Goal: Transaction & Acquisition: Download file/media

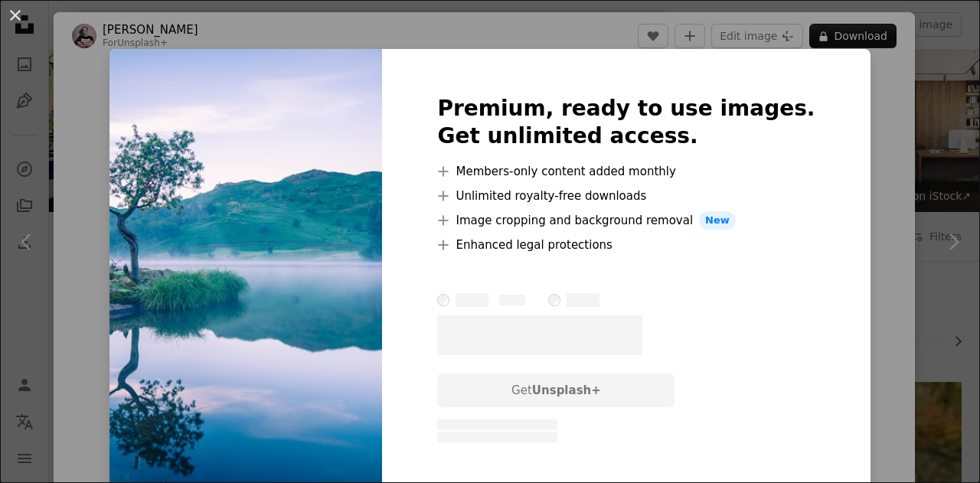
scroll to position [7270, 0]
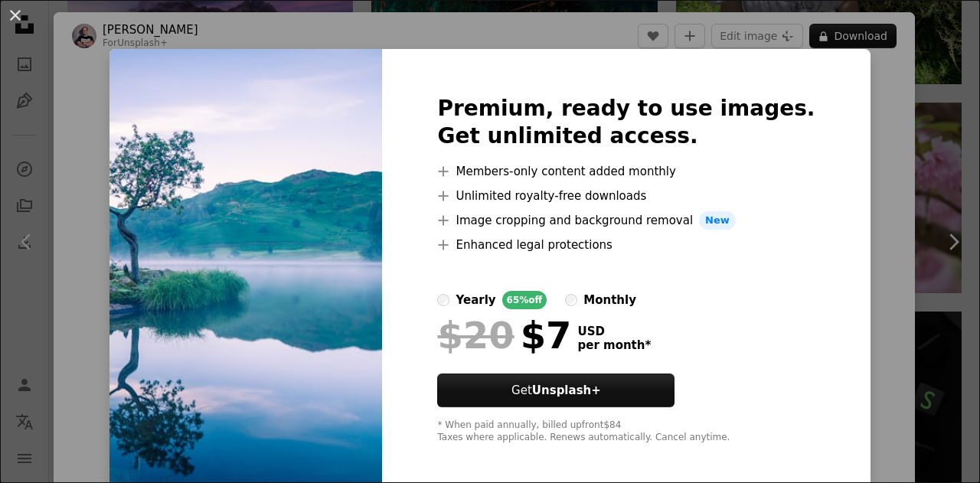
click at [272, 132] on img at bounding box center [245, 269] width 272 height 441
click at [261, 133] on img at bounding box center [245, 269] width 272 height 441
click at [853, 220] on div "An X shape Premium, ready to use images. Get unlimited access. A plus sign Memb…" at bounding box center [490, 241] width 980 height 483
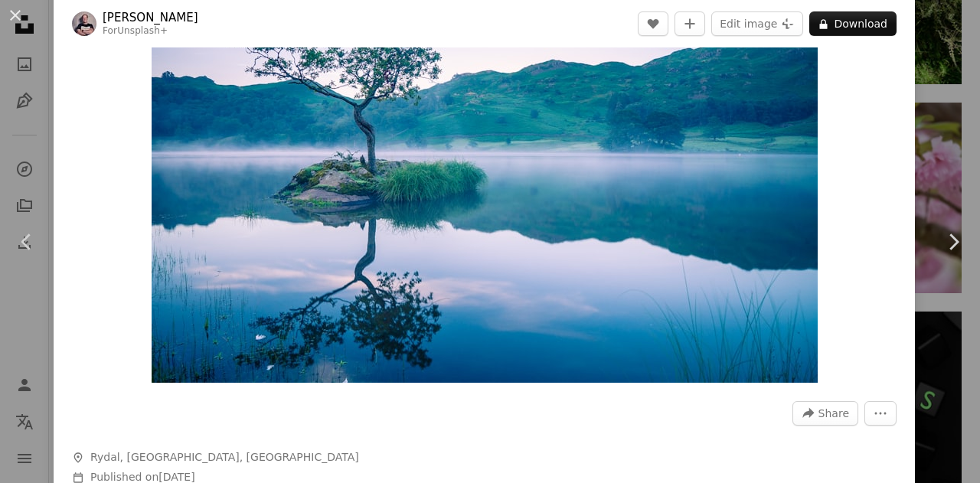
scroll to position [153, 0]
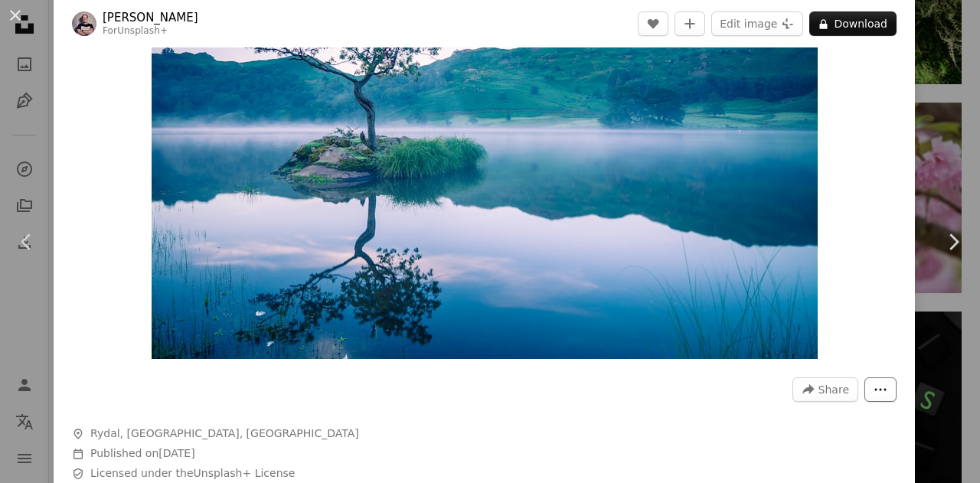
click at [881, 388] on icon "More Actions" at bounding box center [880, 390] width 14 height 14
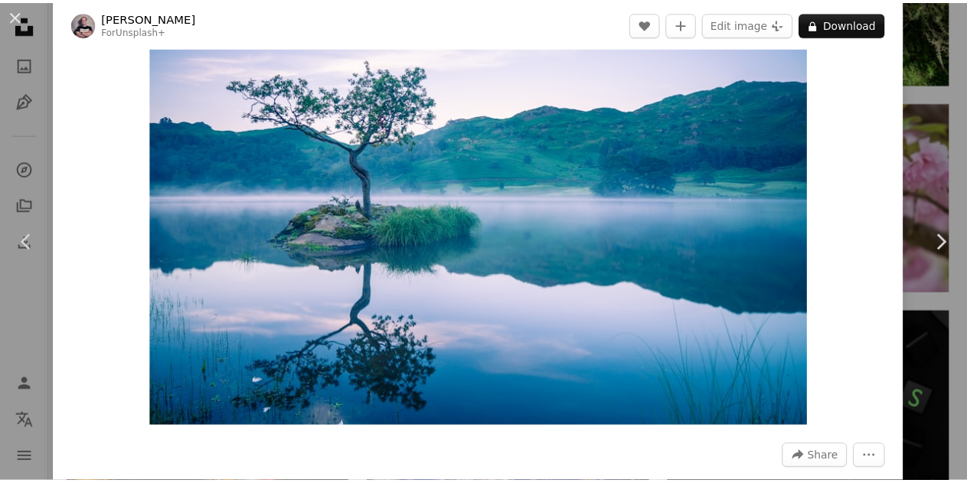
scroll to position [77, 0]
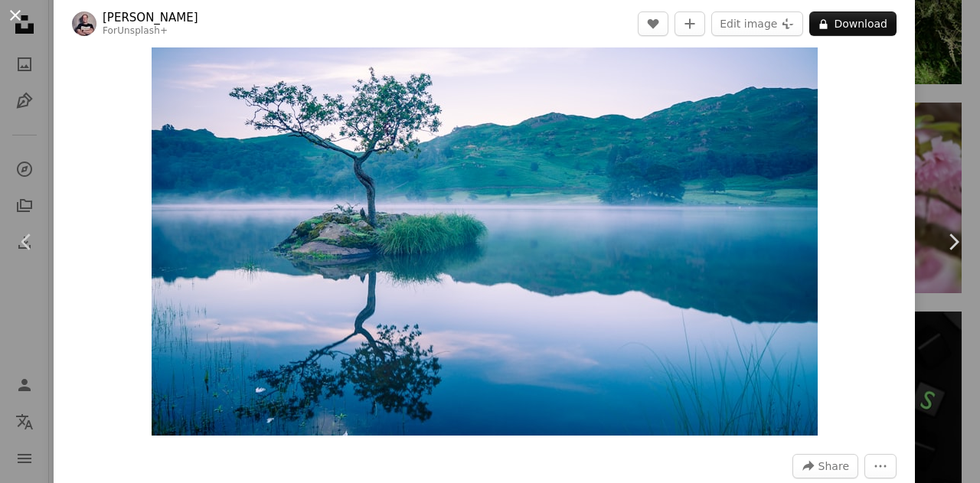
click at [17, 11] on button "An X shape" at bounding box center [15, 15] width 18 height 18
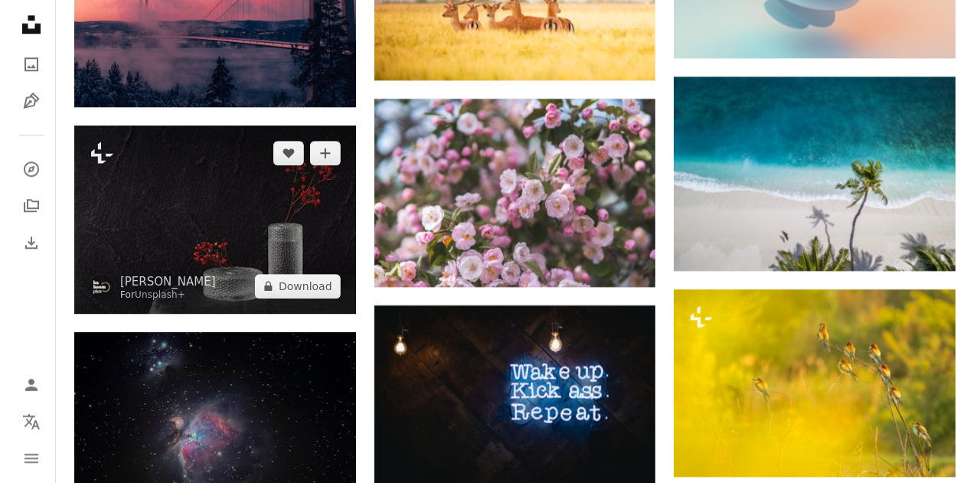
scroll to position [8035, 0]
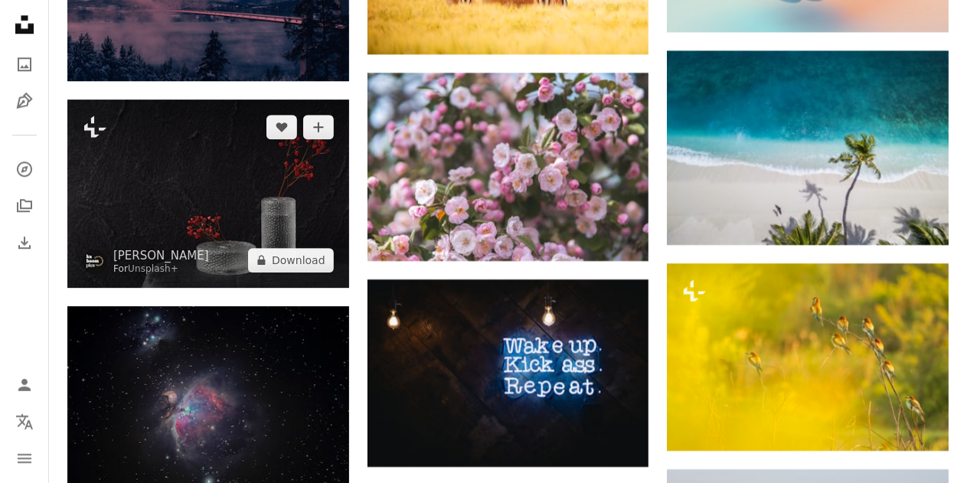
click at [216, 178] on img at bounding box center [208, 192] width 282 height 187
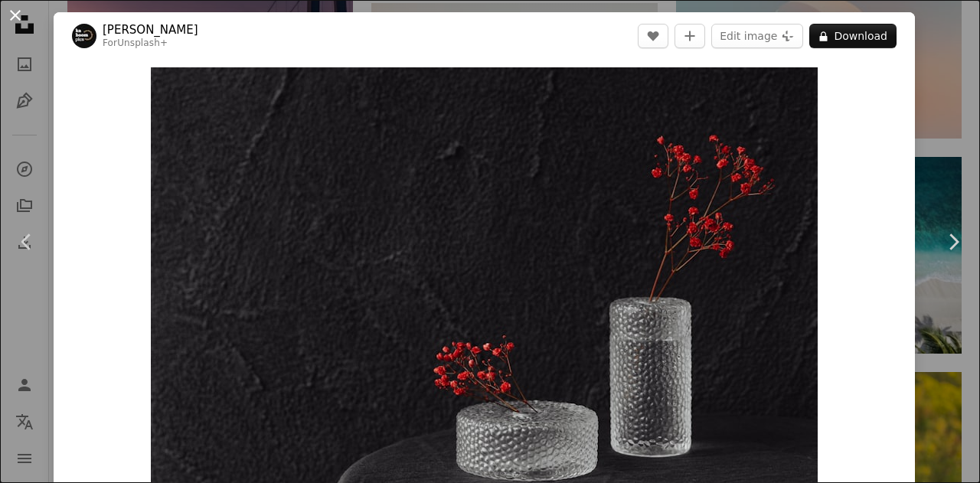
click at [15, 10] on button "An X shape" at bounding box center [15, 15] width 18 height 18
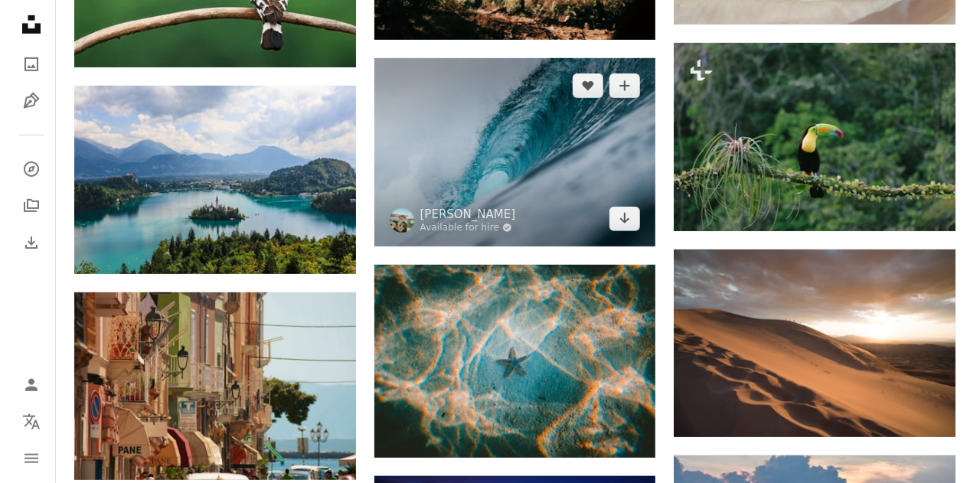
scroll to position [9489, 0]
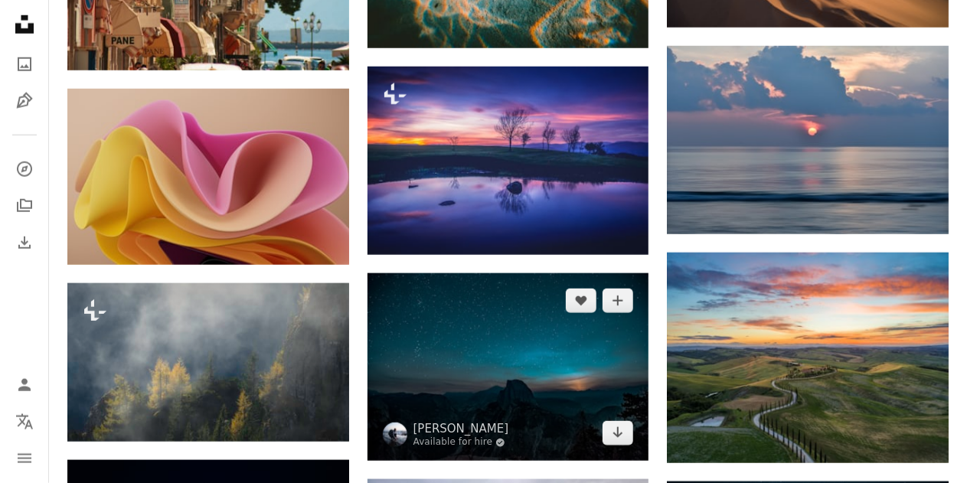
click at [496, 342] on img at bounding box center [508, 366] width 282 height 187
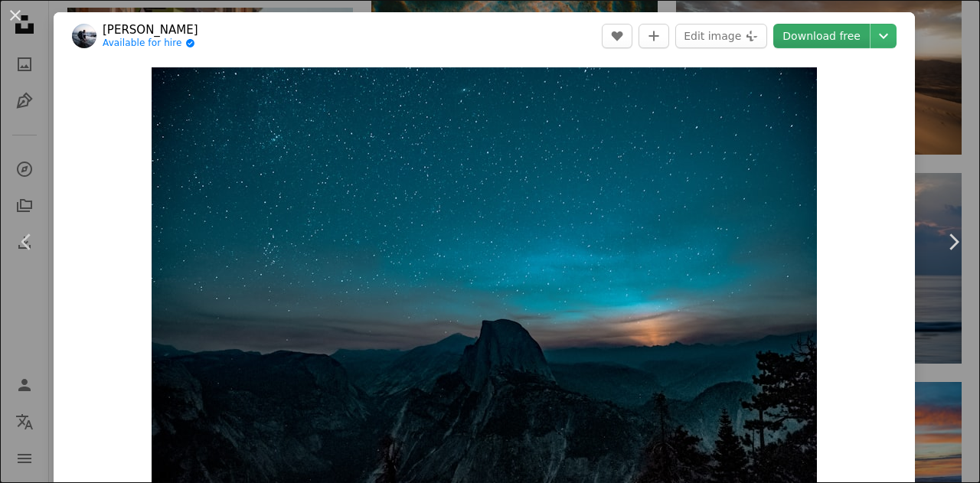
click at [839, 34] on link "Download free" at bounding box center [821, 36] width 96 height 24
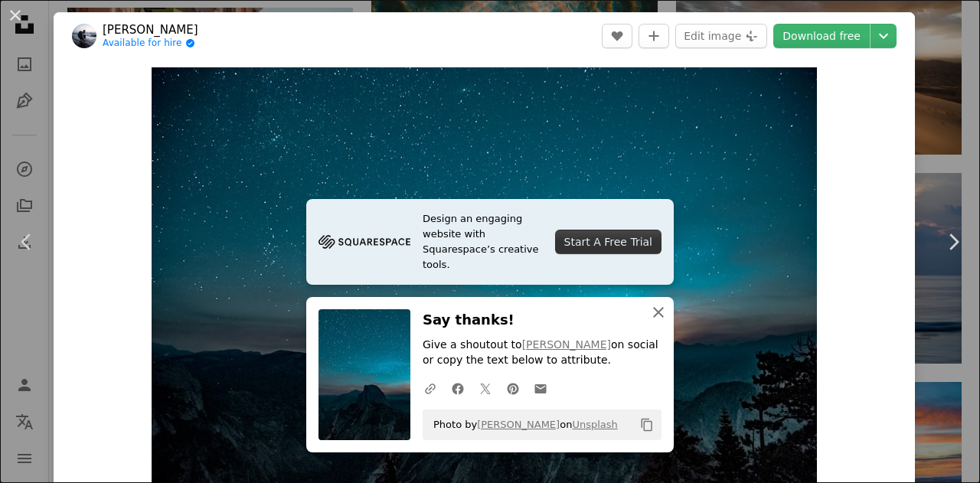
click at [660, 313] on icon "An X shape" at bounding box center [658, 312] width 18 height 18
